Goal: Find specific page/section: Find specific page/section

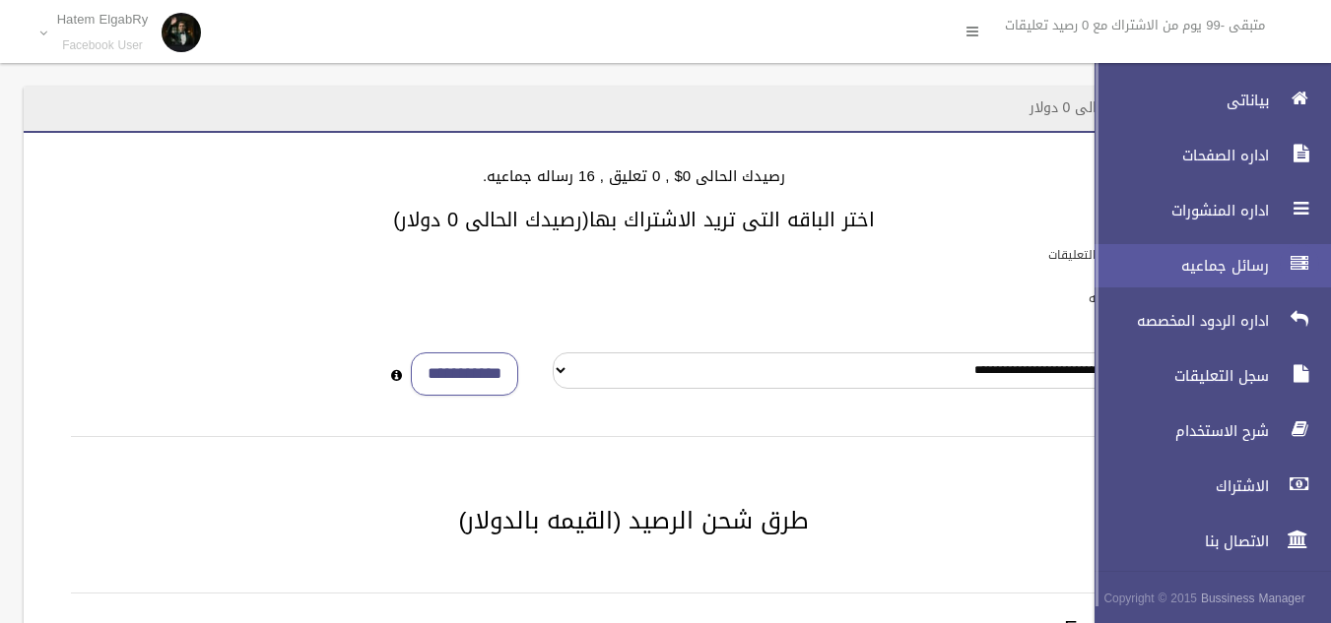
click at [1299, 274] on icon at bounding box center [1299, 263] width 18 height 39
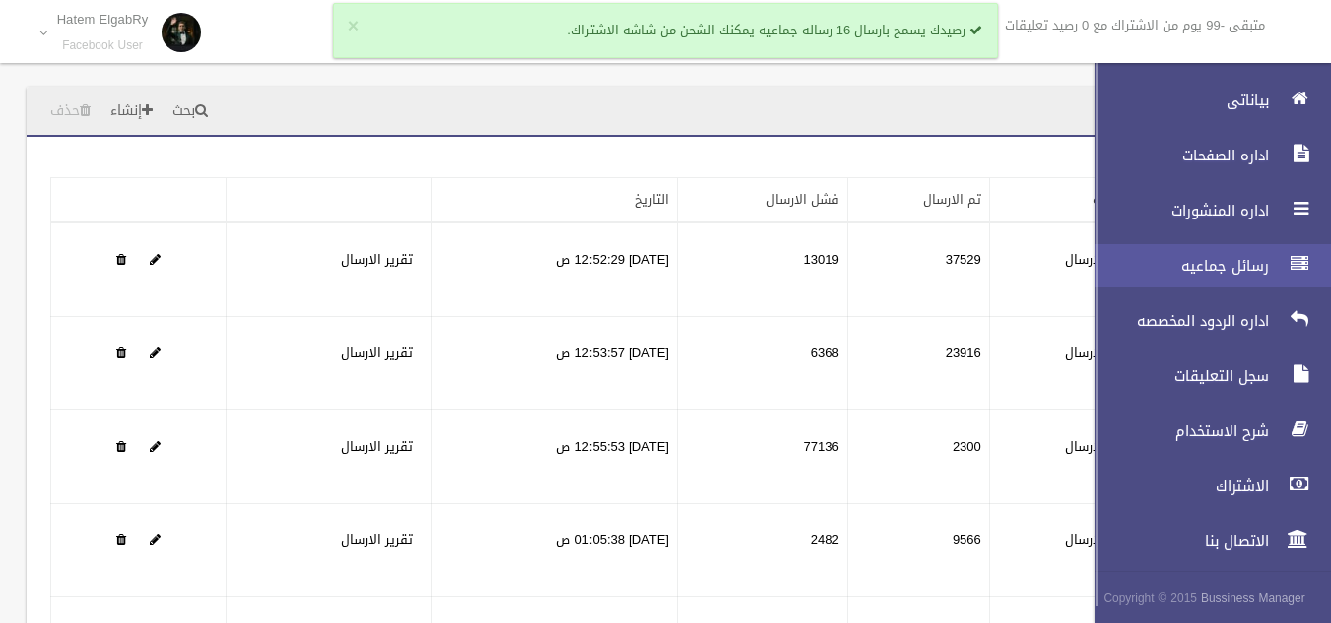
click at [1237, 264] on span "رسائل جماعيه" at bounding box center [1175, 266] width 197 height 20
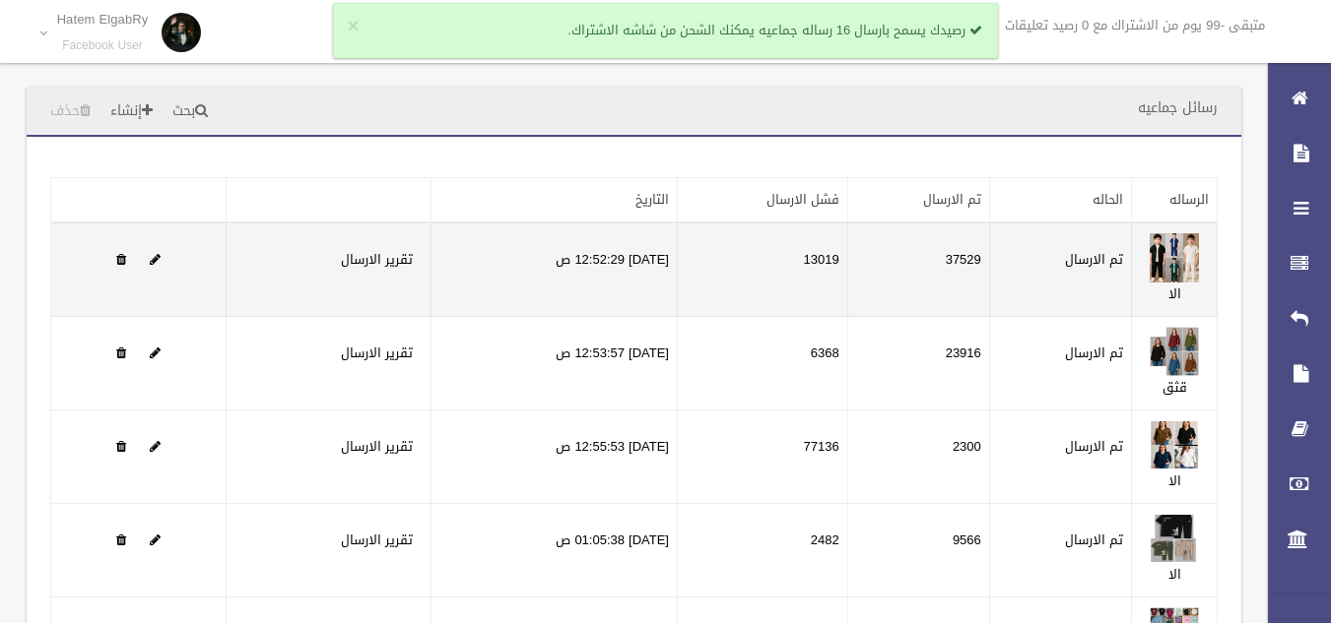
scroll to position [252, 0]
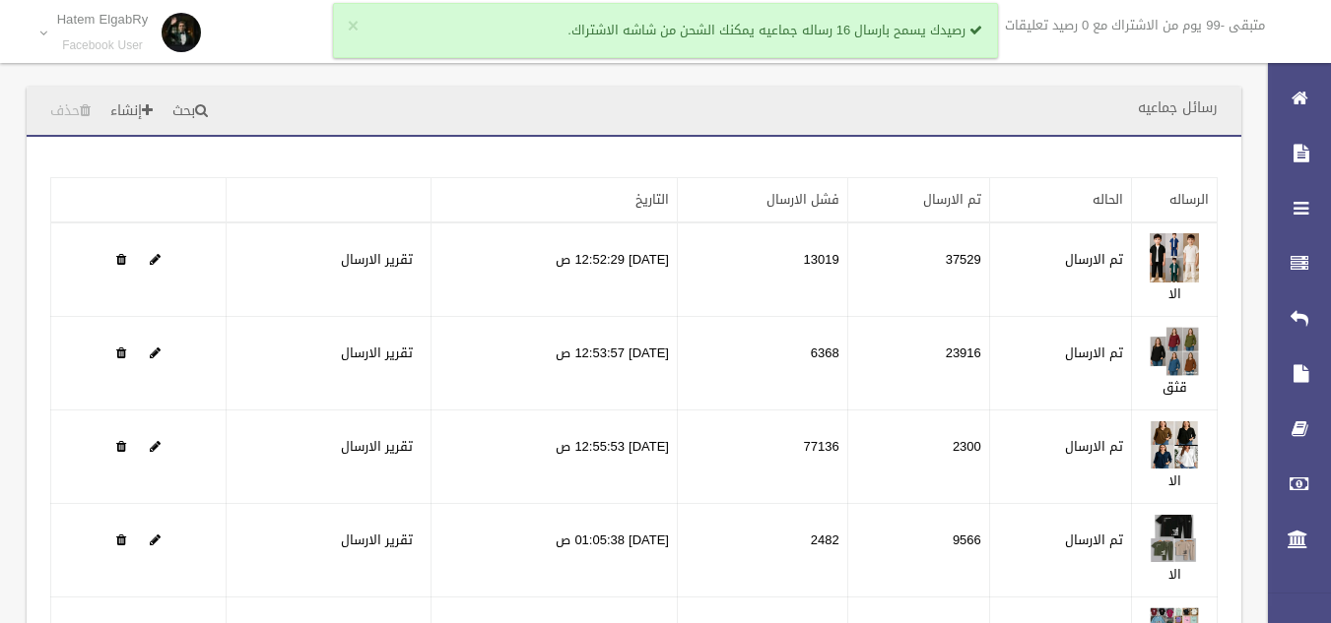
scroll to position [234, 0]
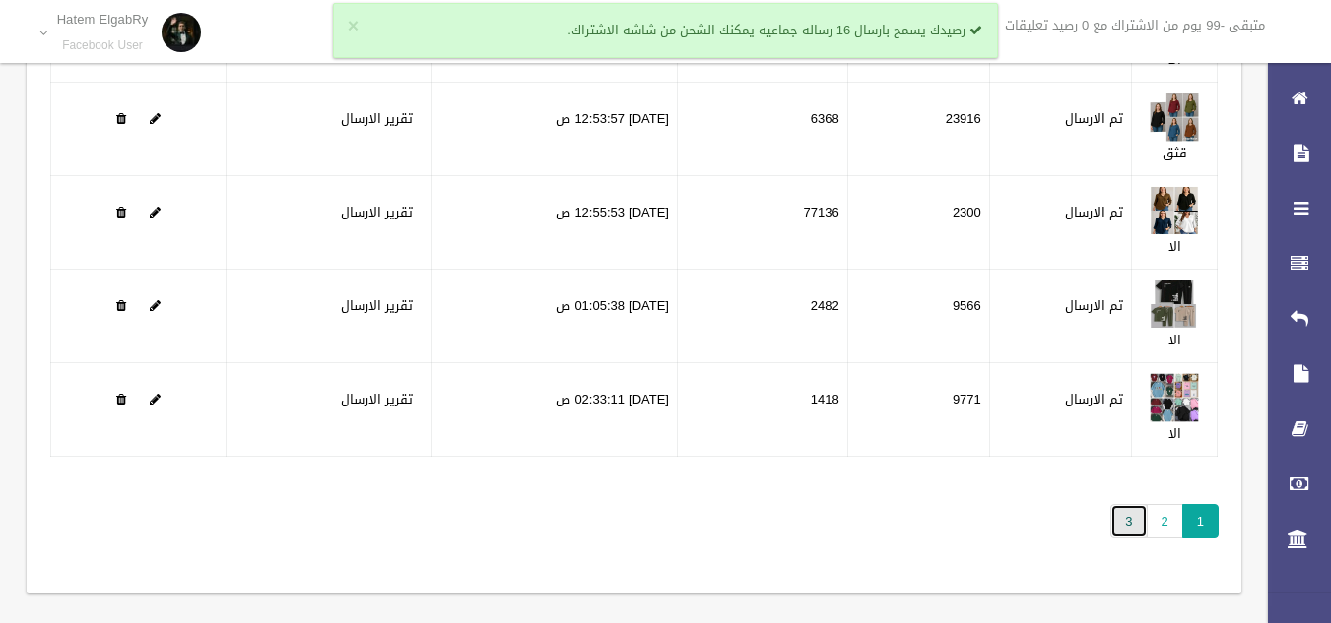
click at [1135, 512] on link "3" at bounding box center [1128, 521] width 36 height 34
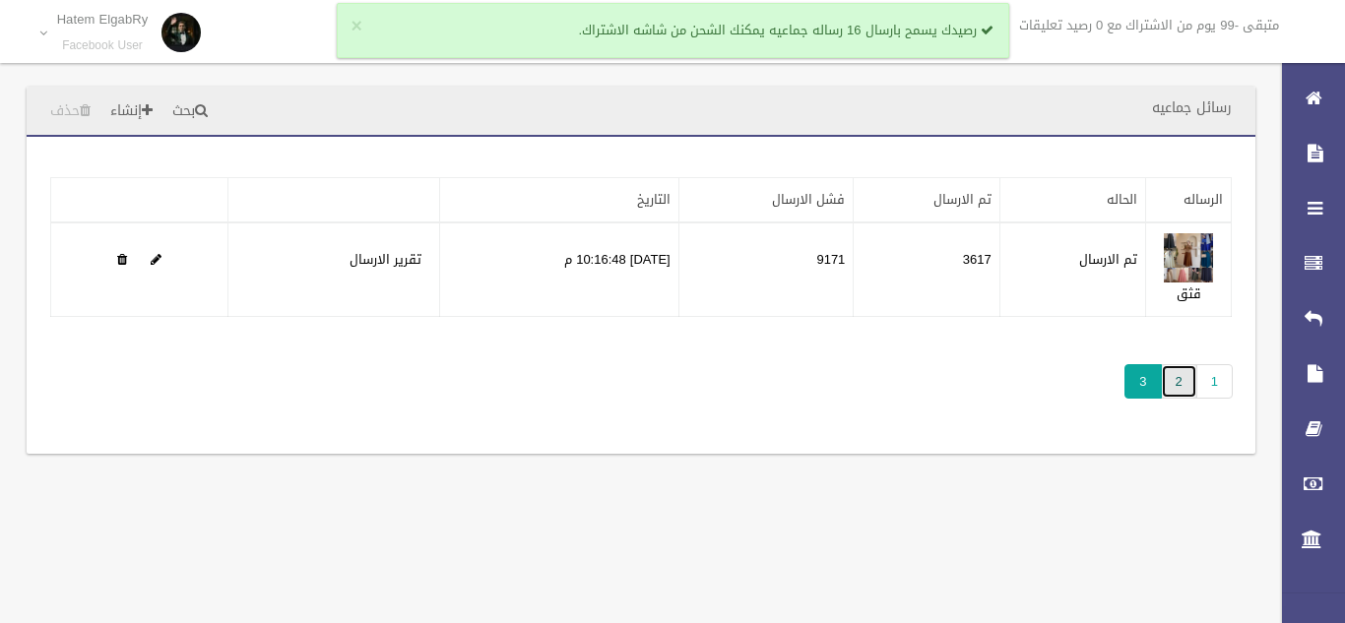
click at [1182, 384] on link "2" at bounding box center [1179, 381] width 36 height 34
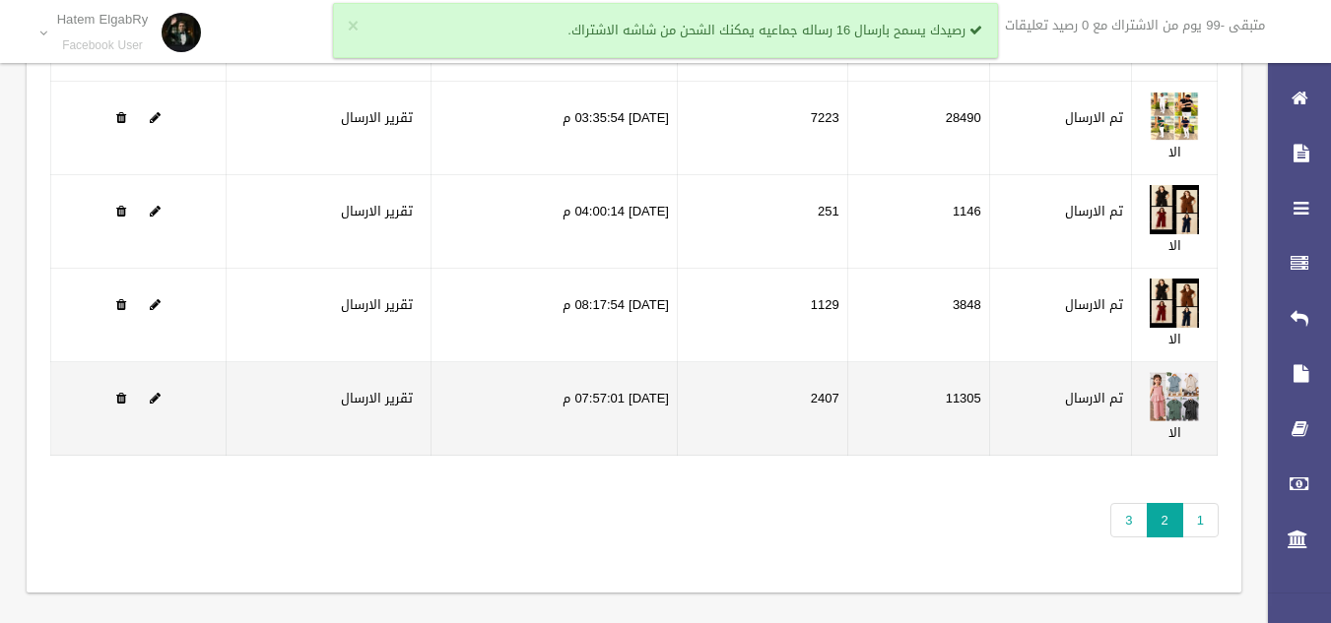
scroll to position [236, 0]
